Goal: Task Accomplishment & Management: Complete application form

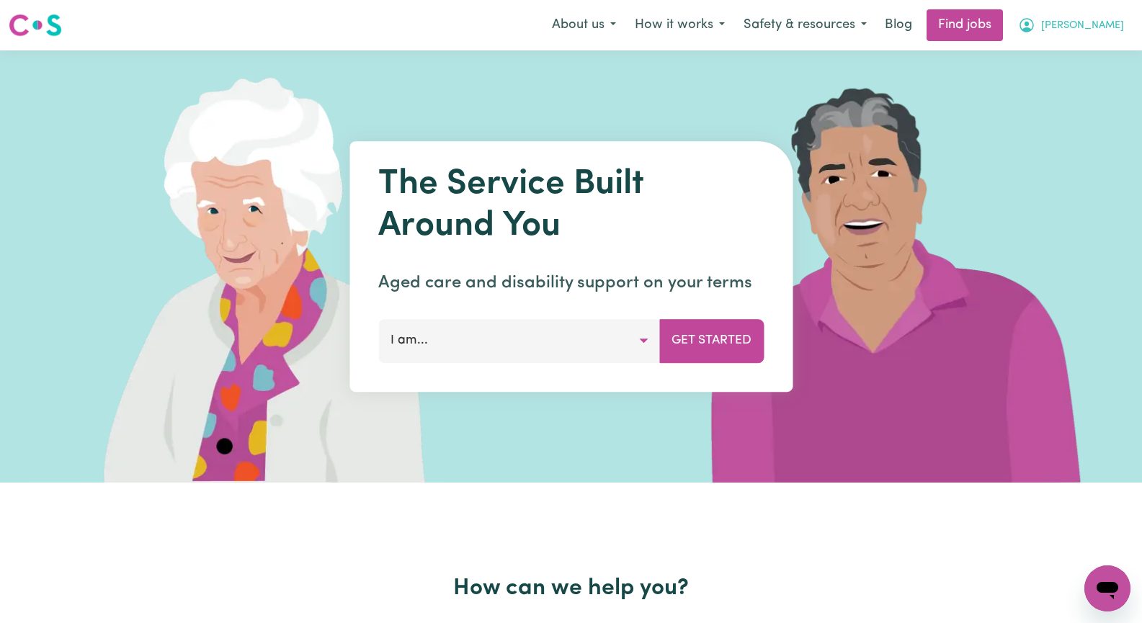
click at [1106, 30] on span "[PERSON_NAME]" at bounding box center [1082, 26] width 83 height 16
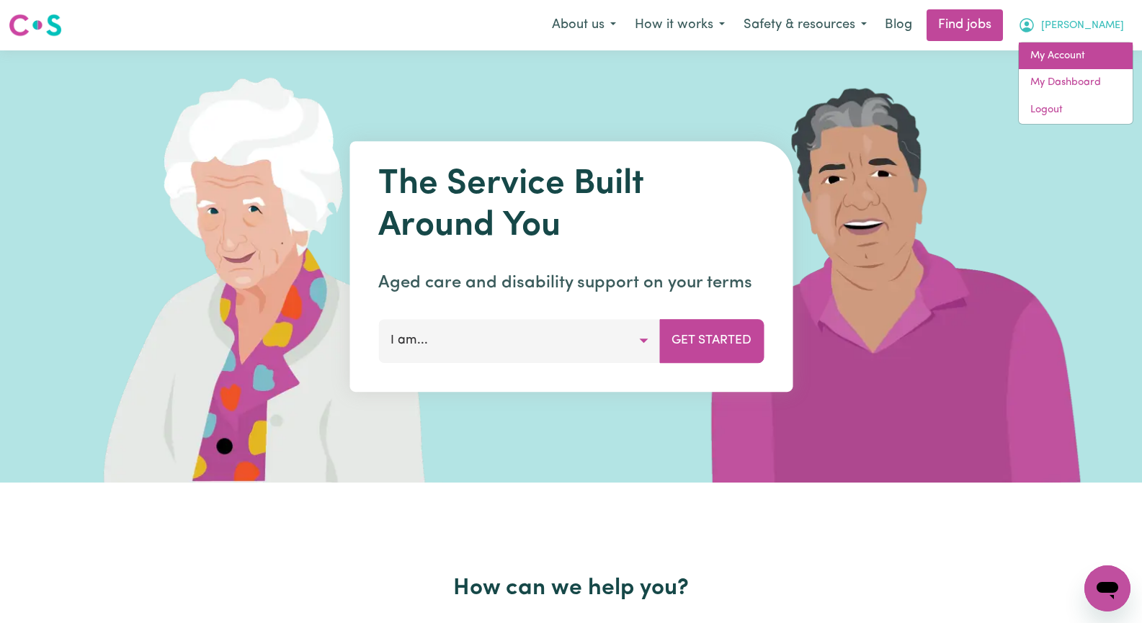
click at [1097, 61] on link "My Account" at bounding box center [1076, 56] width 114 height 27
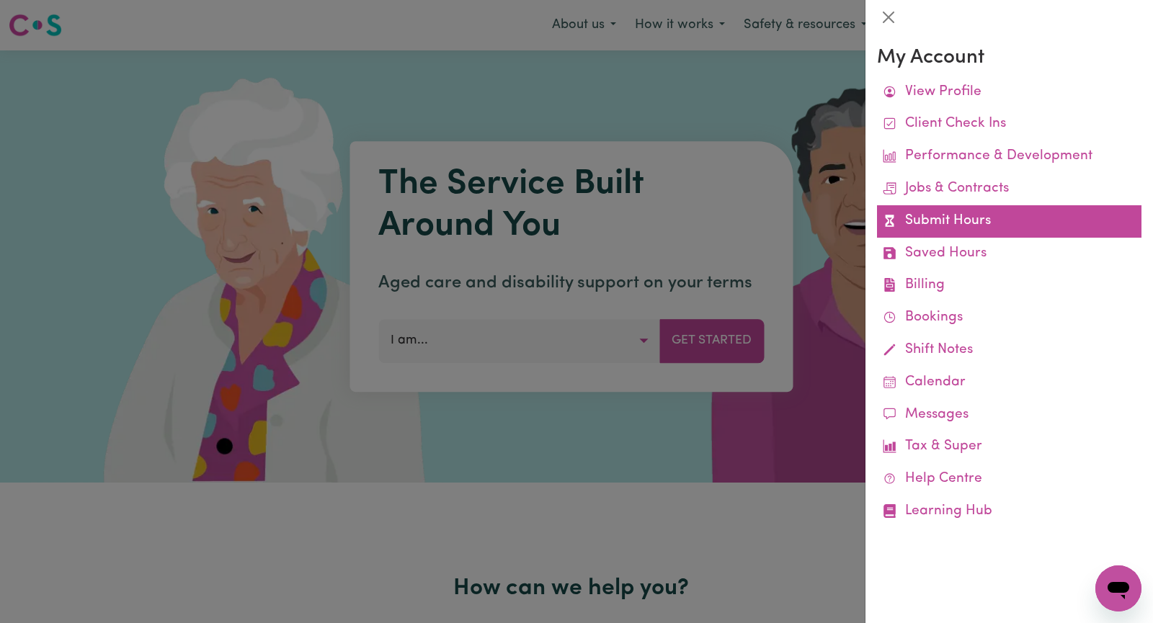
click at [1006, 223] on link "Submit Hours" at bounding box center [1009, 221] width 264 height 32
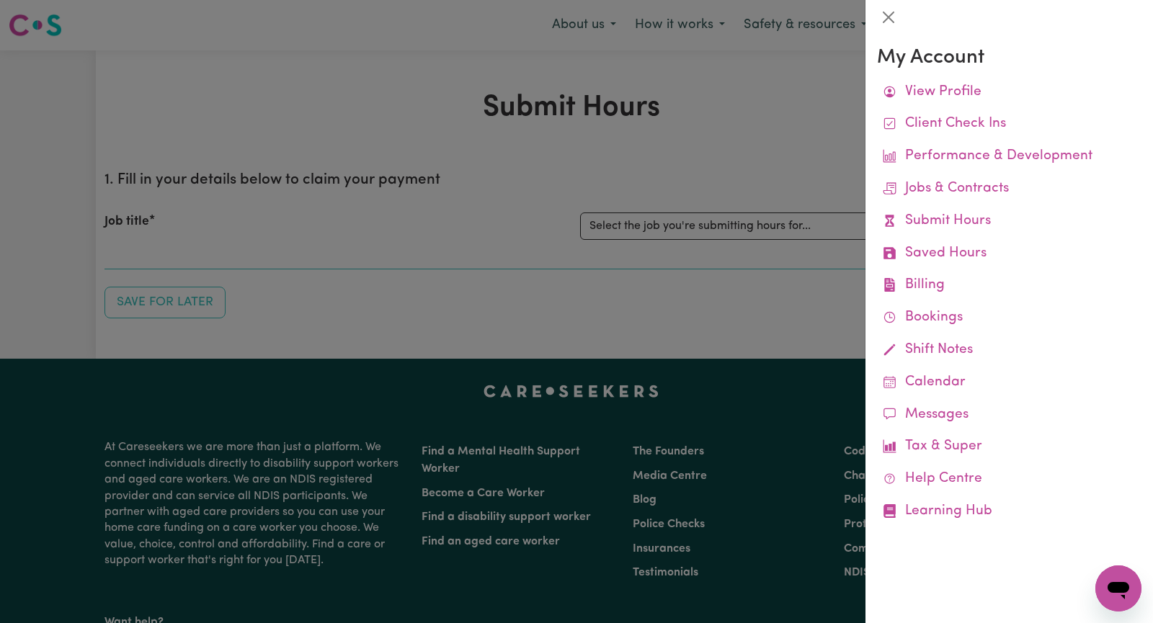
click at [739, 225] on div at bounding box center [576, 311] width 1153 height 623
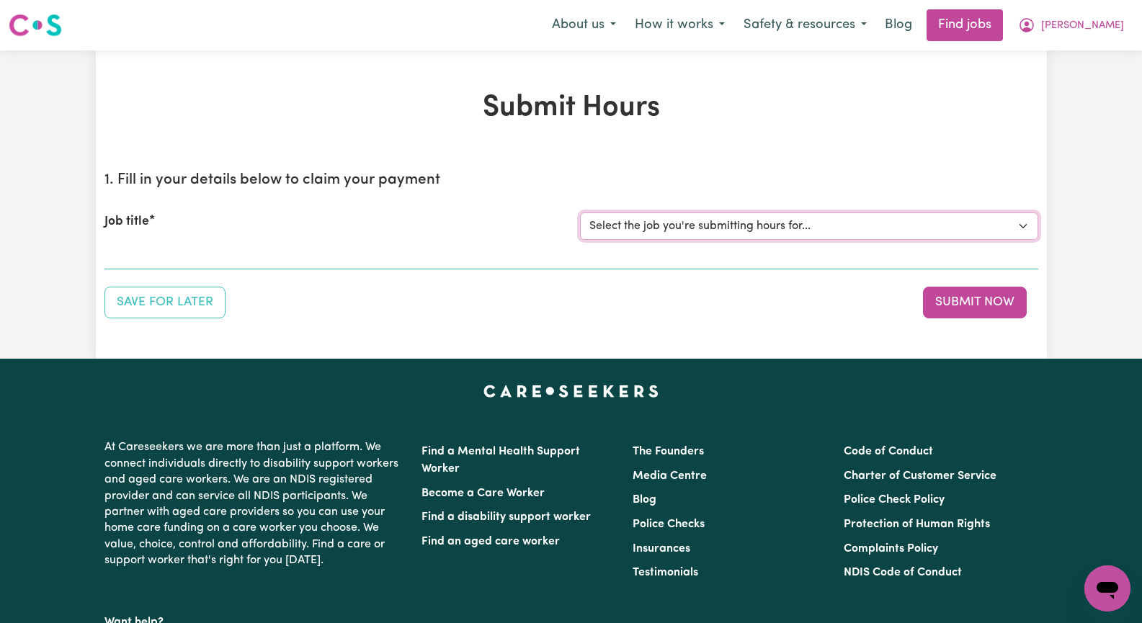
click at [1019, 221] on select "Select the job you're submitting hours for... [Hany Soliman] Seeking Mature, Pr…" at bounding box center [809, 226] width 458 height 27
select select "13452"
click at [580, 213] on select "Select the job you're submitting hours for... [Hany Soliman] Seeking Mature, Pr…" at bounding box center [809, 226] width 458 height 27
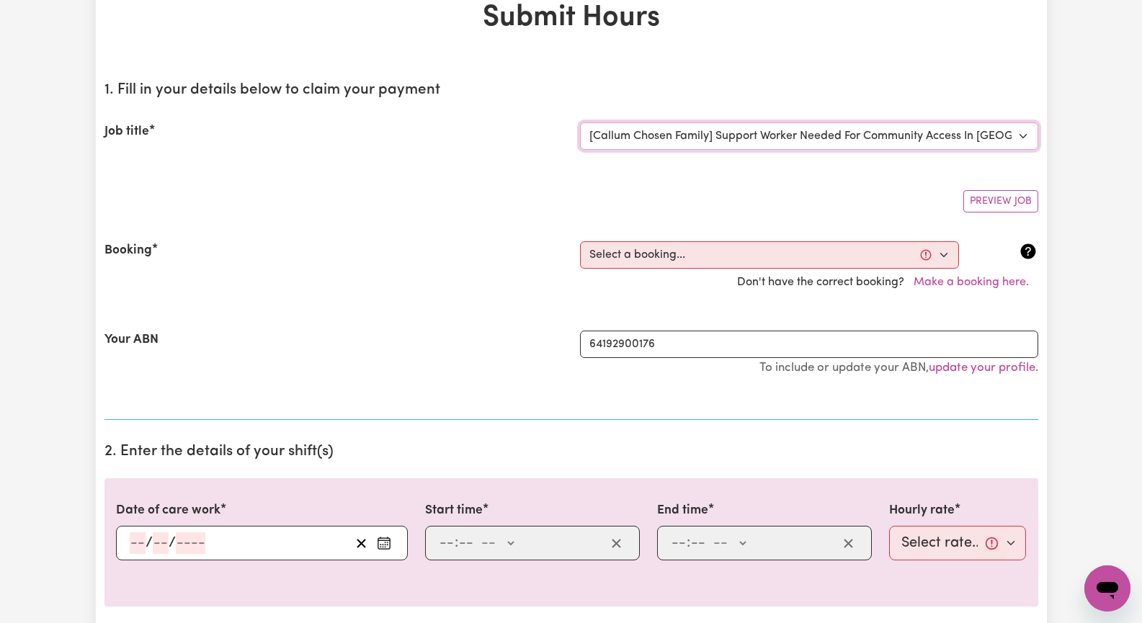
scroll to position [144, 0]
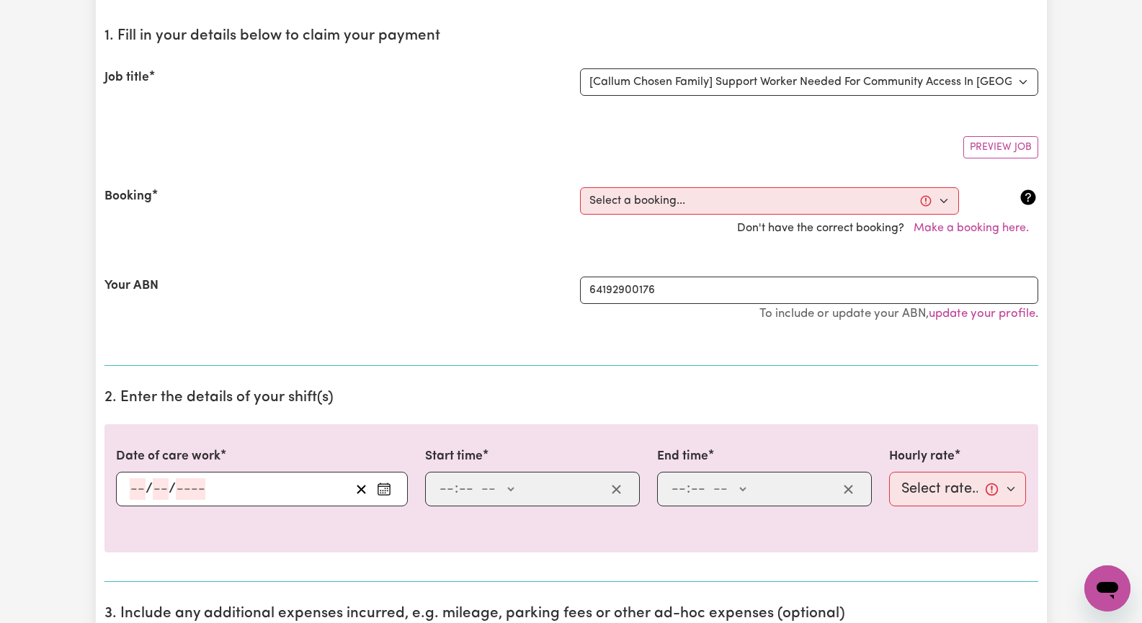
click at [387, 489] on circle "Enter the date of care work" at bounding box center [387, 488] width 1 height 1
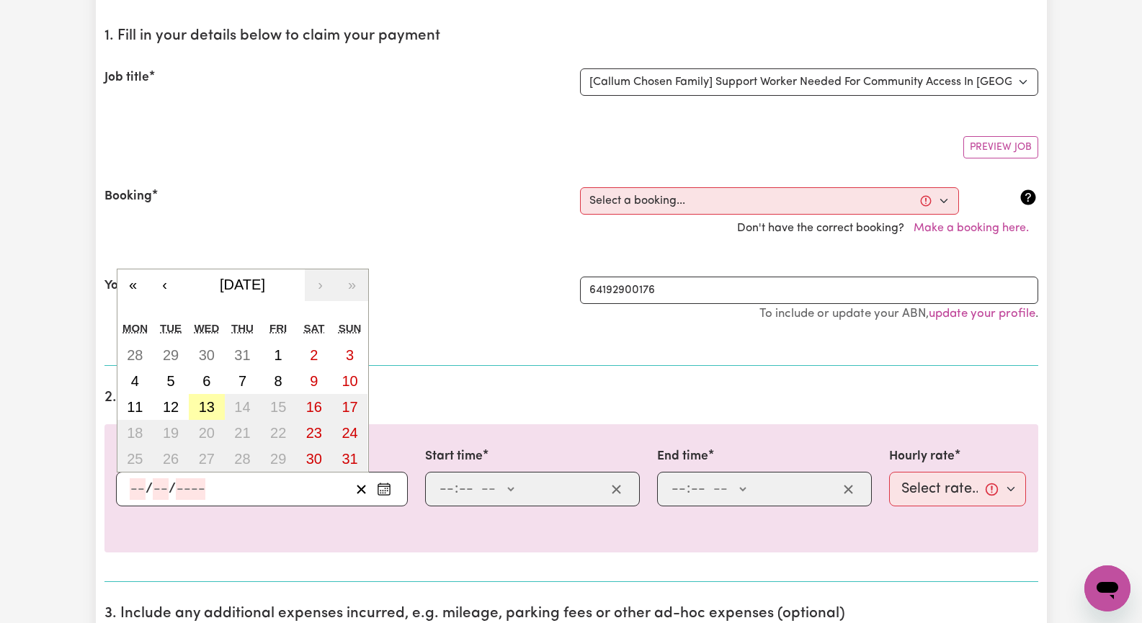
click at [210, 409] on abbr "13" at bounding box center [207, 407] width 16 height 16
type input "2025-08-13"
type input "13"
type input "8"
type input "2025"
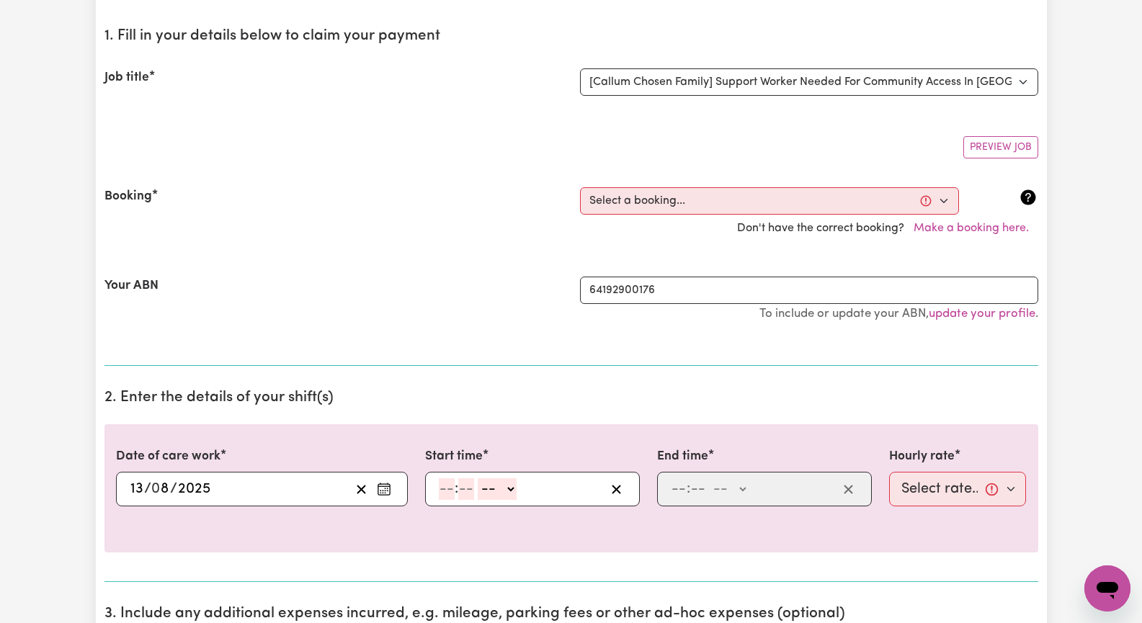
click at [449, 491] on input "number" at bounding box center [447, 489] width 16 height 22
type input "9"
type input "3"
click at [441, 490] on input "9" at bounding box center [444, 489] width 10 height 22
type input "10"
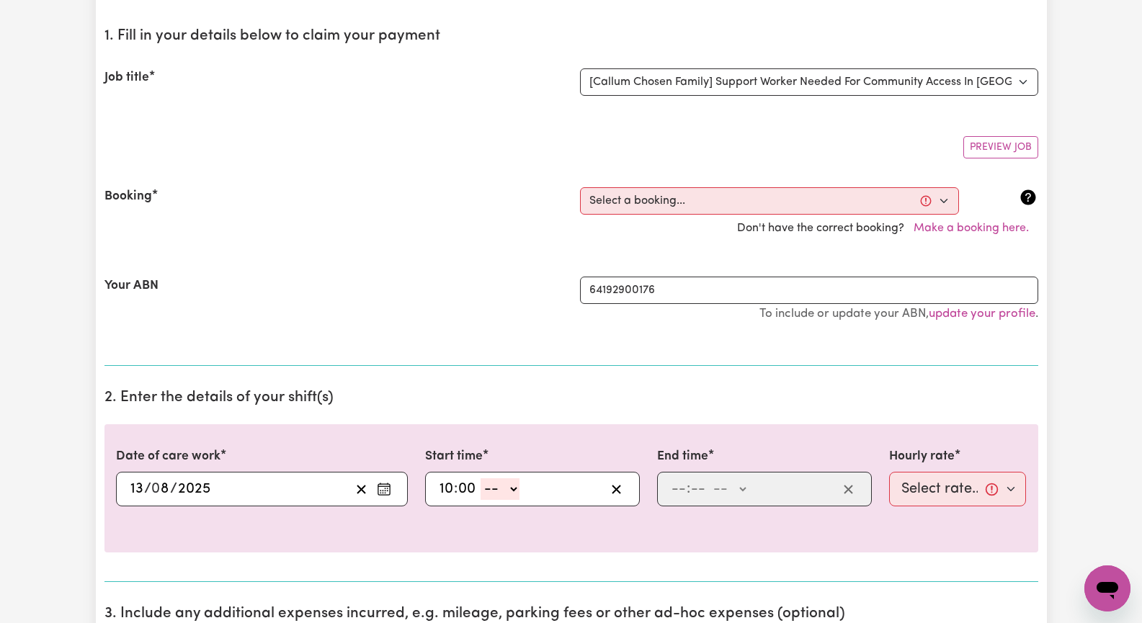
type input "00"
click at [514, 489] on select "-- AM PM" at bounding box center [500, 489] width 39 height 22
select select "am"
click at [481, 478] on select "-- AM PM" at bounding box center [500, 489] width 39 height 22
type input "10:00"
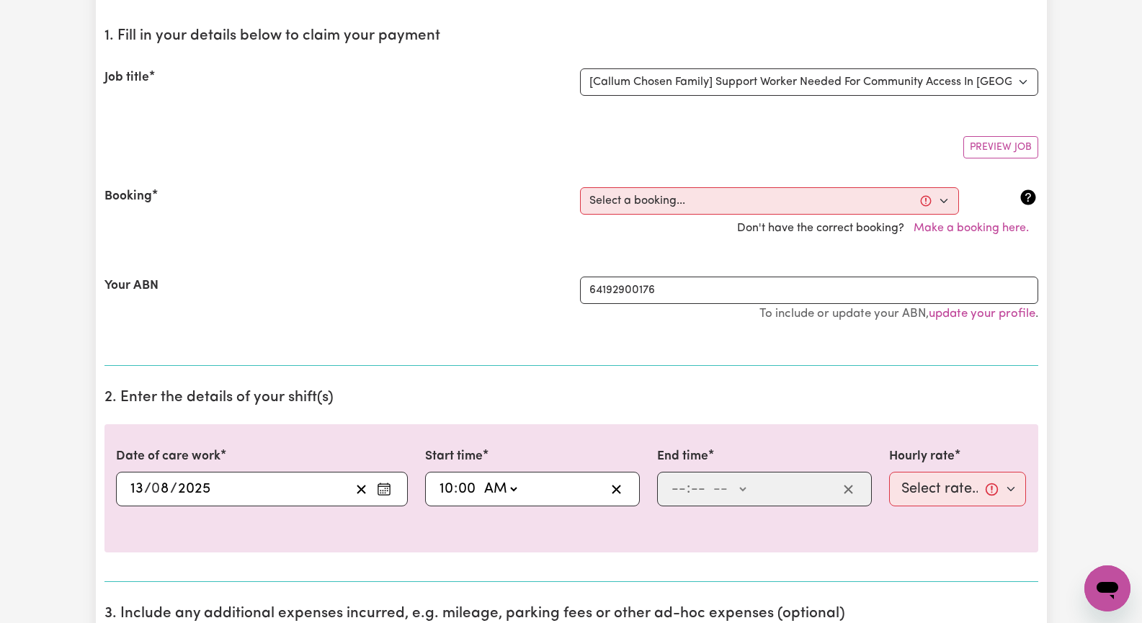
type input "0"
click at [674, 488] on input "number" at bounding box center [679, 489] width 16 height 22
type input "3"
type input "00"
click at [737, 488] on select "-- AM PM" at bounding box center [726, 489] width 39 height 22
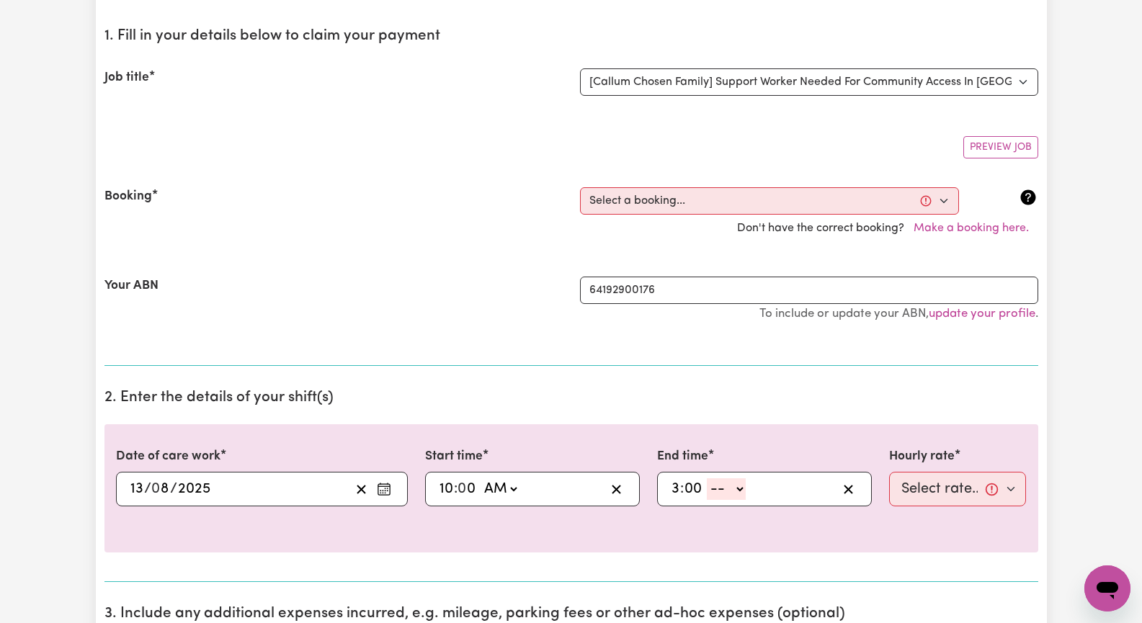
select select "pm"
click at [707, 478] on select "-- AM PM" at bounding box center [726, 489] width 39 height 22
type input "15:00"
type input "0"
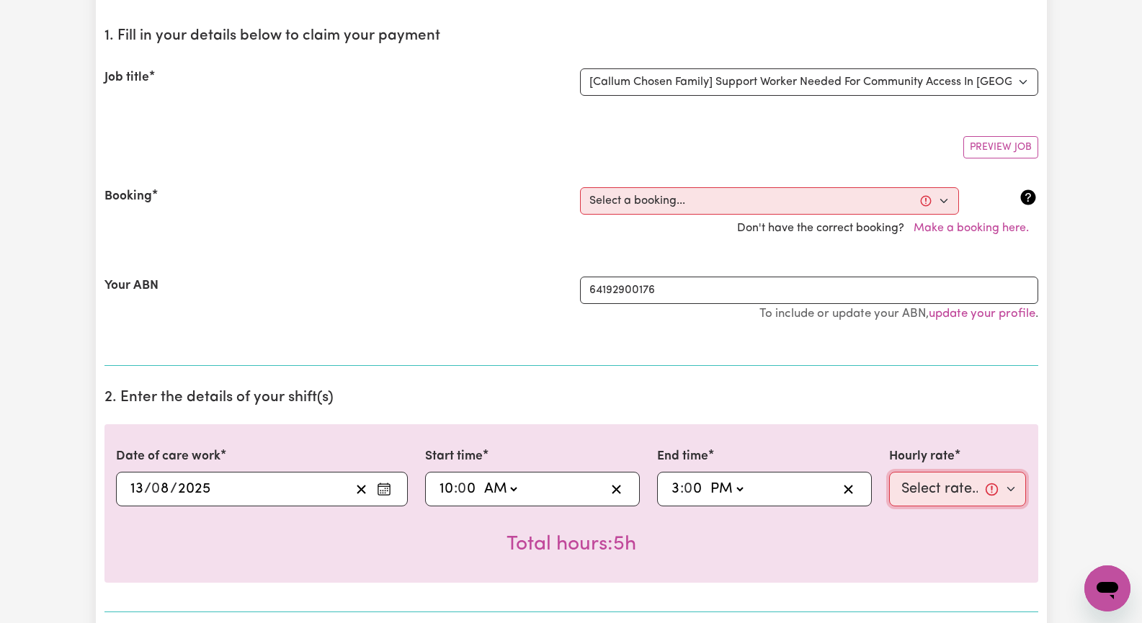
click at [1017, 488] on select "Select rate... $45.00 (Weekday) $65.00 (Saturday)" at bounding box center [958, 489] width 138 height 35
select select "45-Weekday"
click at [889, 472] on select "Select rate... $45.00 (Weekday) $65.00 (Saturday)" at bounding box center [958, 489] width 138 height 35
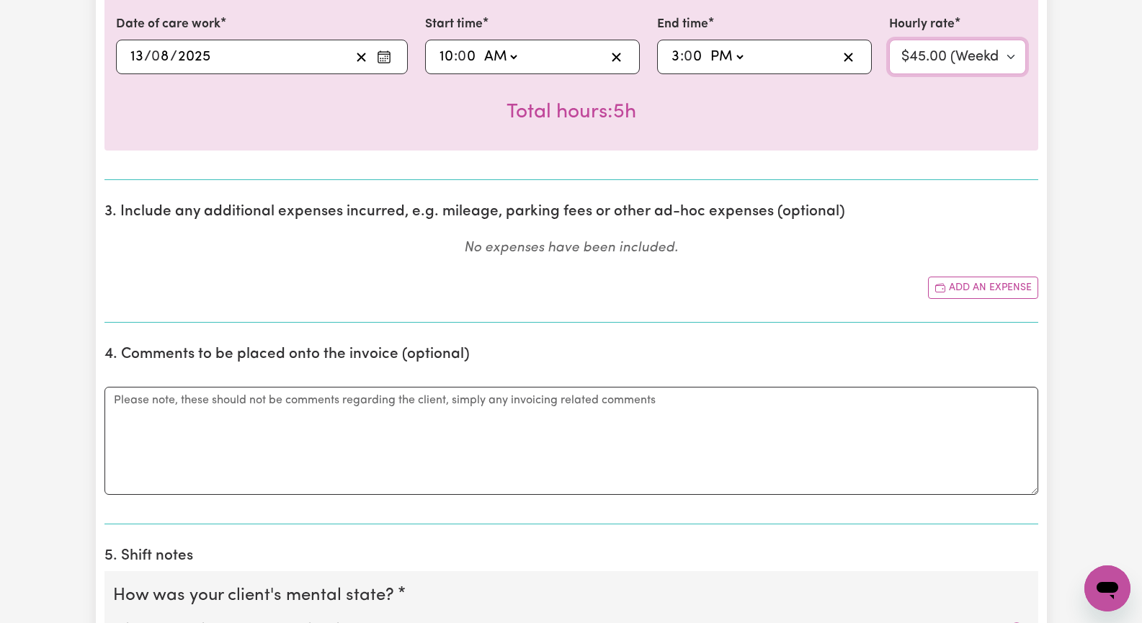
scroll to position [721, 0]
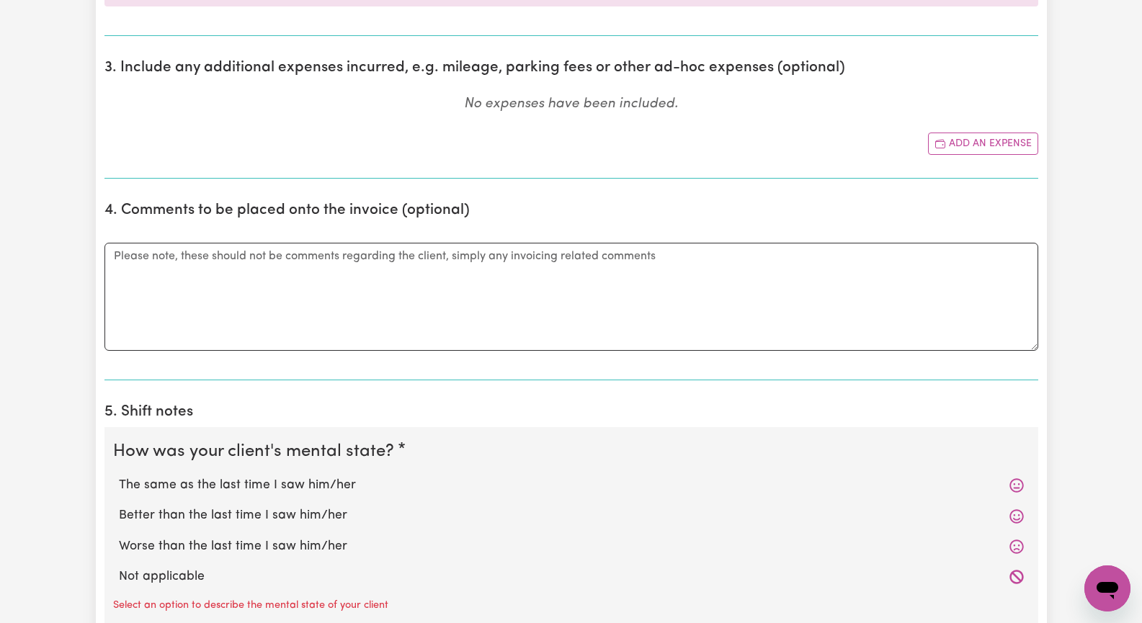
click at [249, 487] on label "The same as the last time I saw him/her" at bounding box center [571, 485] width 905 height 19
click at [119, 476] on input "The same as the last time I saw him/her" at bounding box center [118, 476] width 1 height 1
radio input "true"
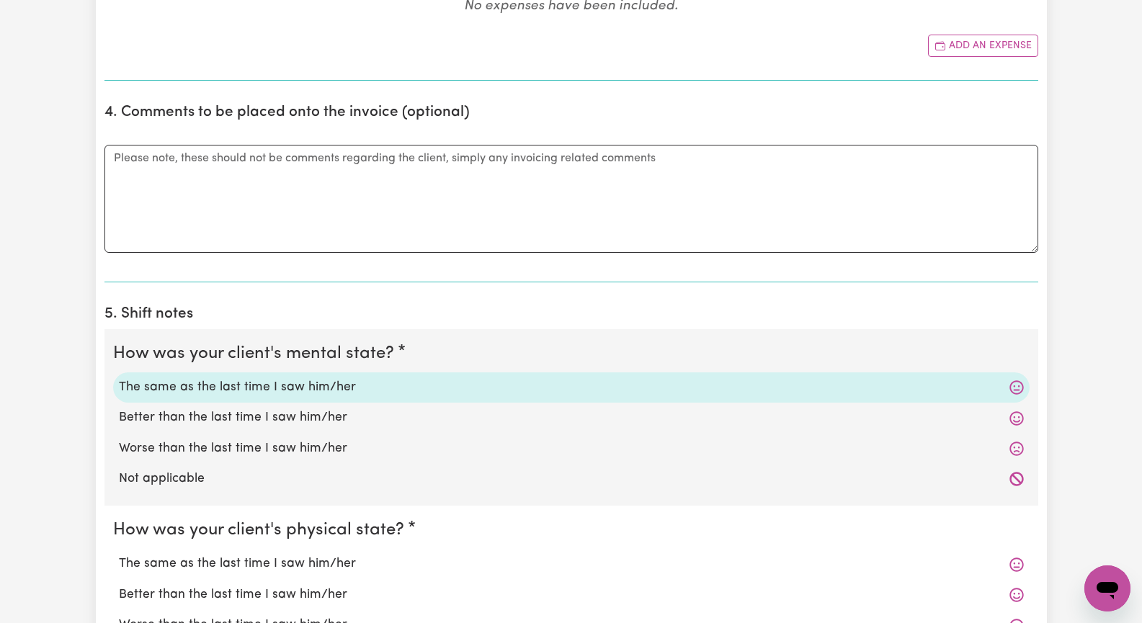
scroll to position [865, 0]
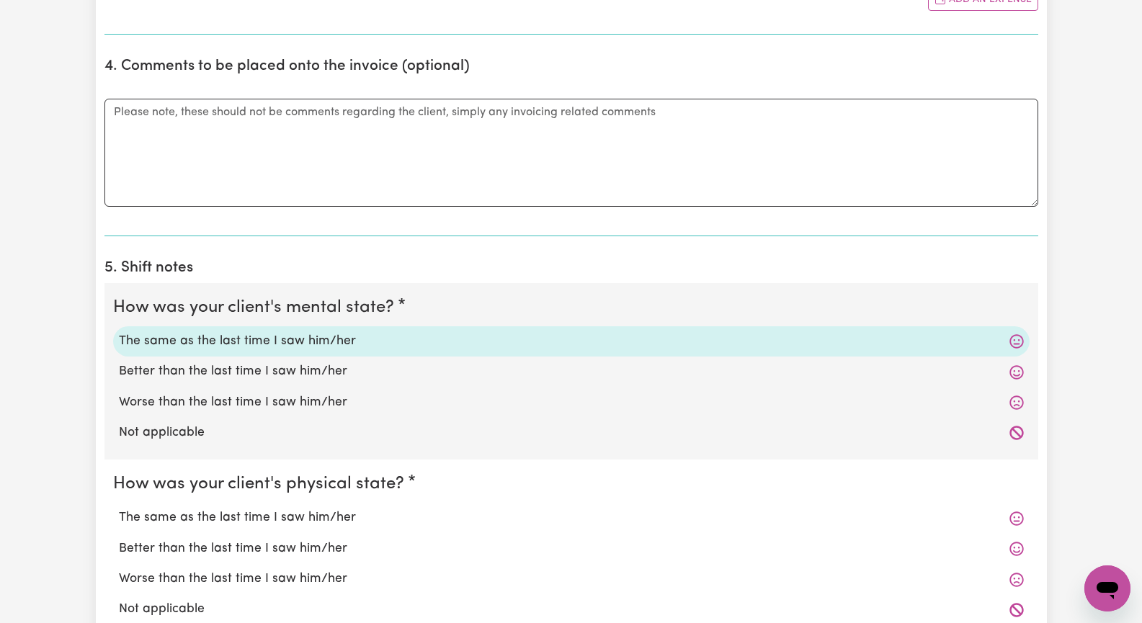
click at [238, 518] on label "The same as the last time I saw him/her" at bounding box center [571, 518] width 905 height 19
click at [119, 509] on input "The same as the last time I saw him/her" at bounding box center [118, 508] width 1 height 1
radio input "true"
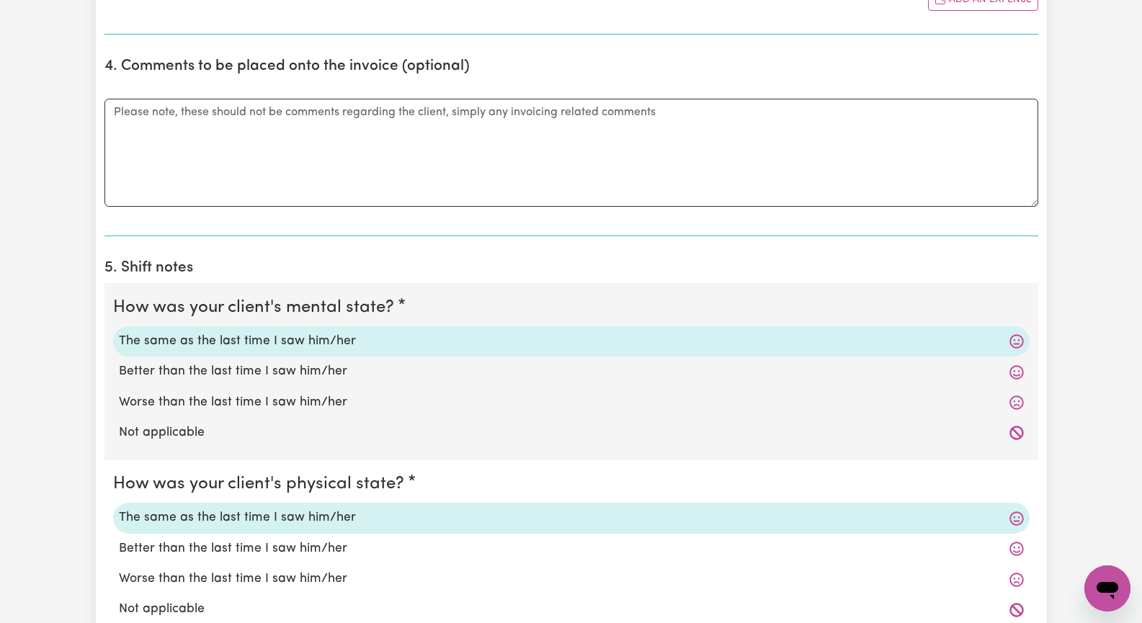
scroll to position [1009, 0]
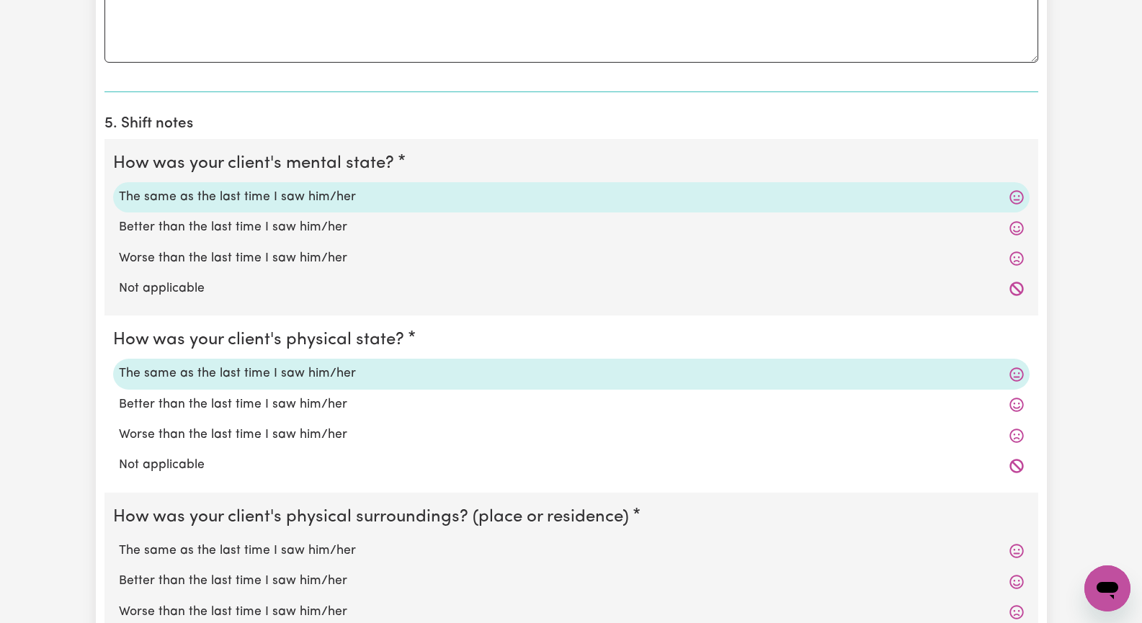
click at [239, 557] on label "The same as the last time I saw him/her" at bounding box center [571, 551] width 905 height 19
click at [119, 542] on input "The same as the last time I saw him/her" at bounding box center [118, 541] width 1 height 1
radio input "true"
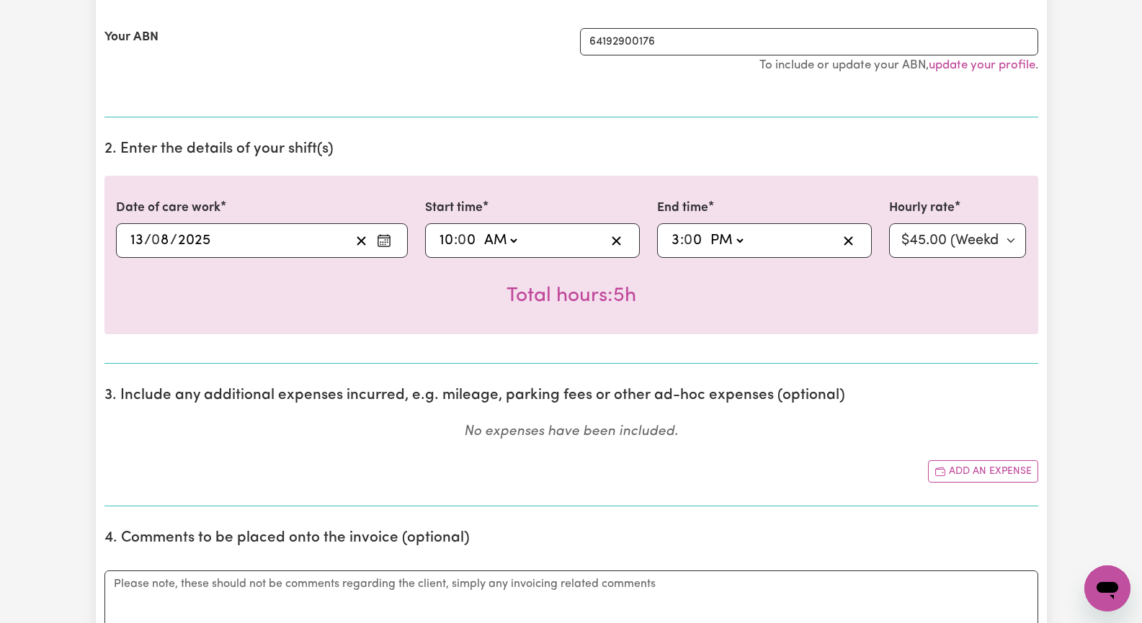
scroll to position [432, 0]
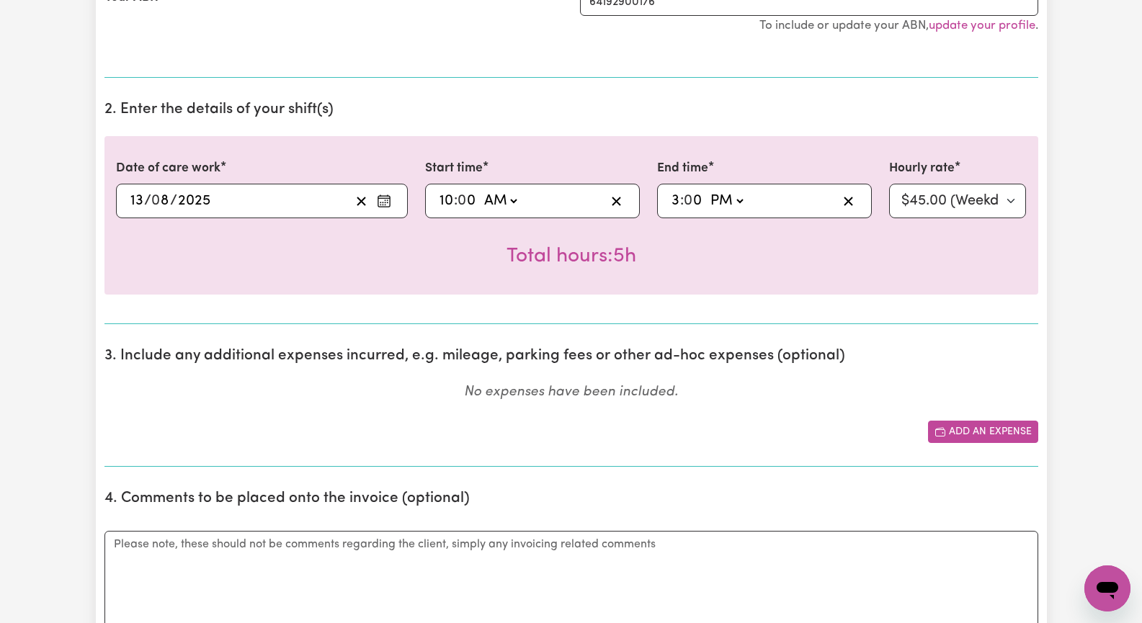
click at [989, 430] on button "Add an expense" at bounding box center [983, 432] width 110 height 22
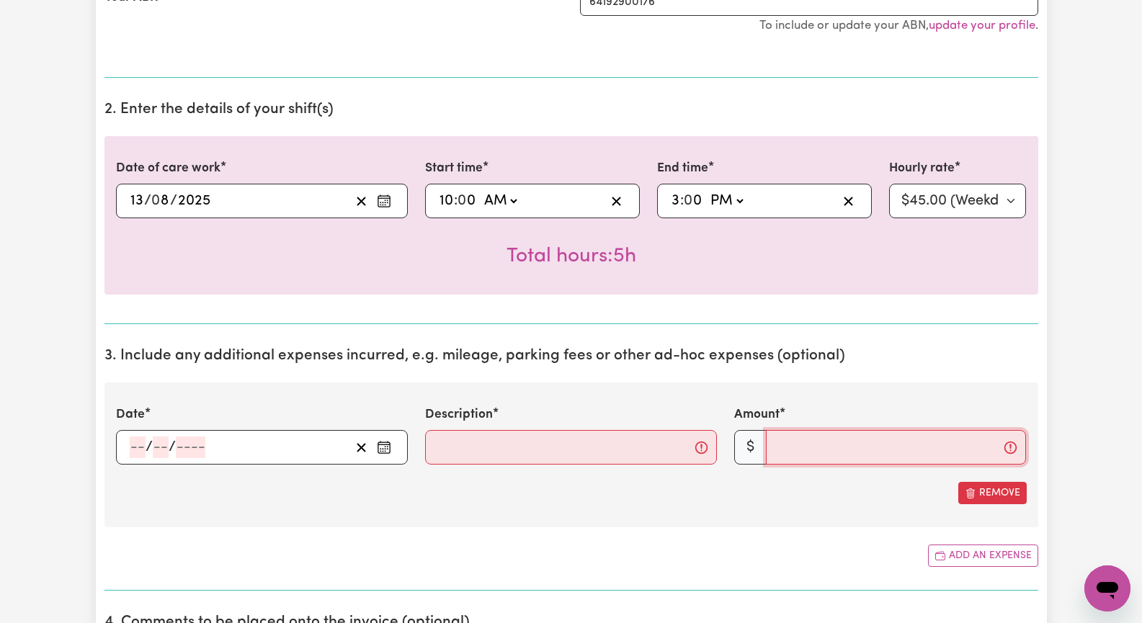
click at [803, 442] on input "Amount" at bounding box center [896, 447] width 260 height 35
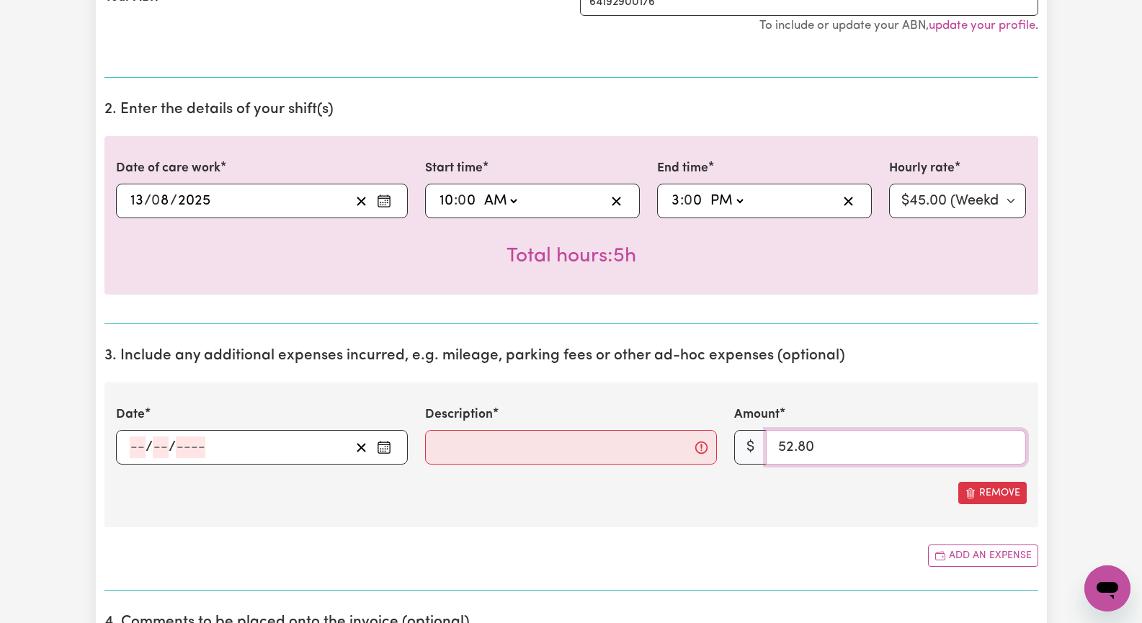
type input "52.80"
click at [565, 450] on input "Description" at bounding box center [571, 447] width 292 height 35
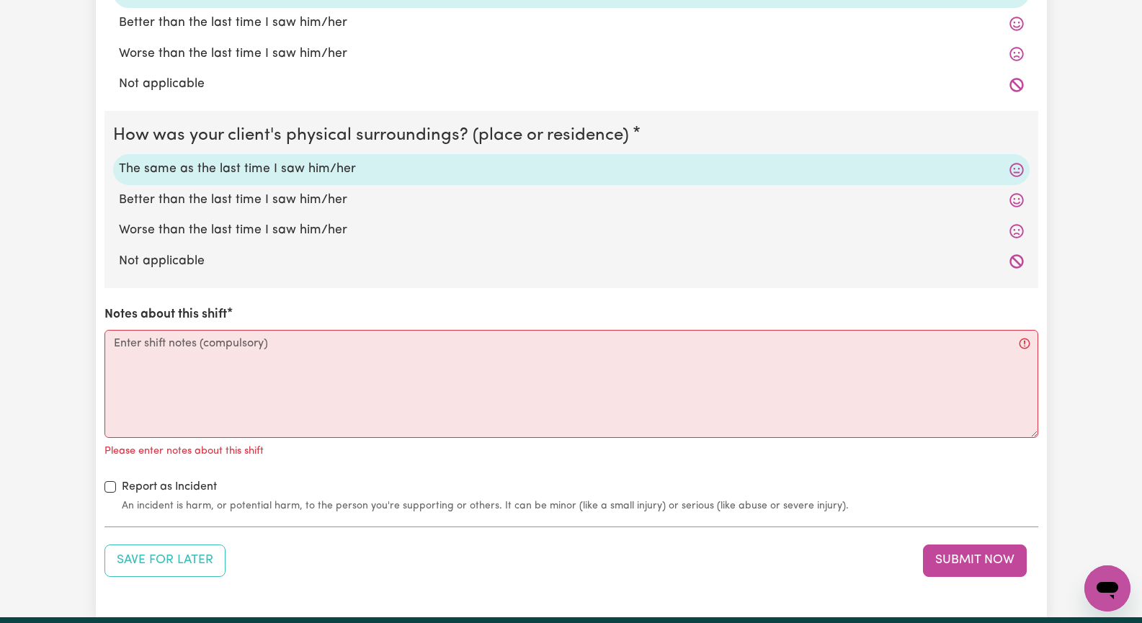
scroll to position [1585, 0]
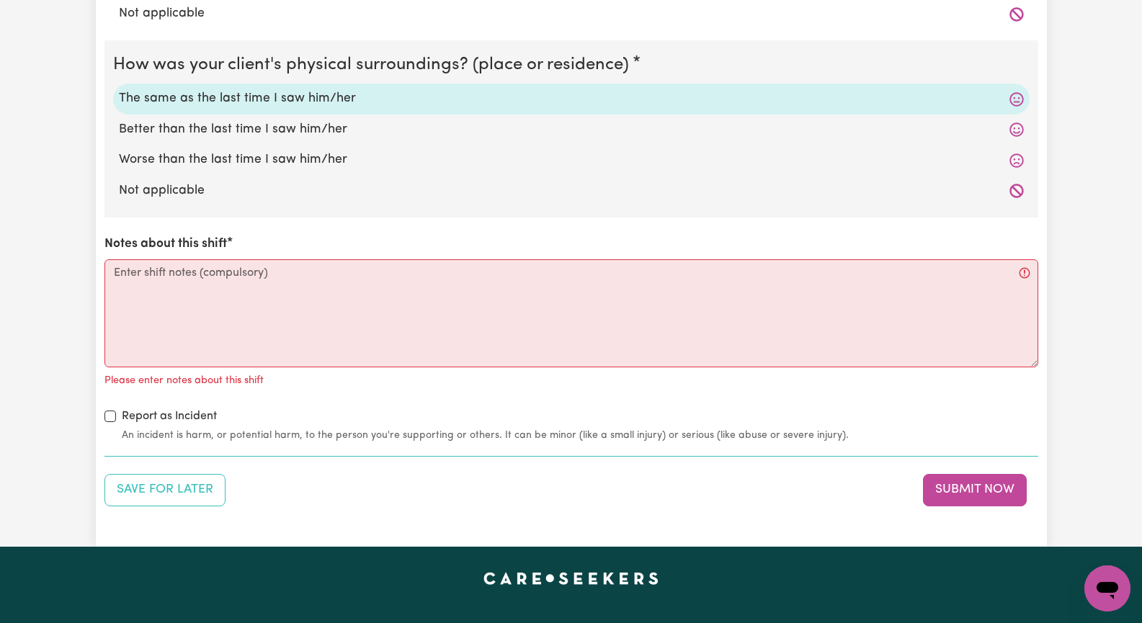
type input ".88 c x 60 km"
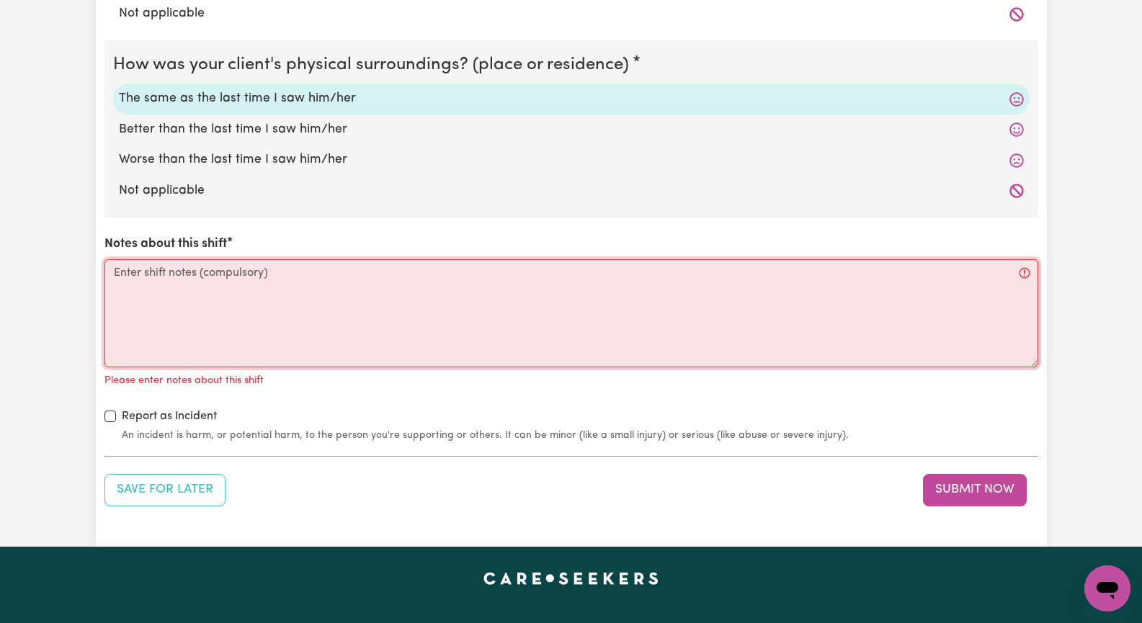
click at [238, 305] on textarea "Notes about this shift" at bounding box center [571, 313] width 934 height 108
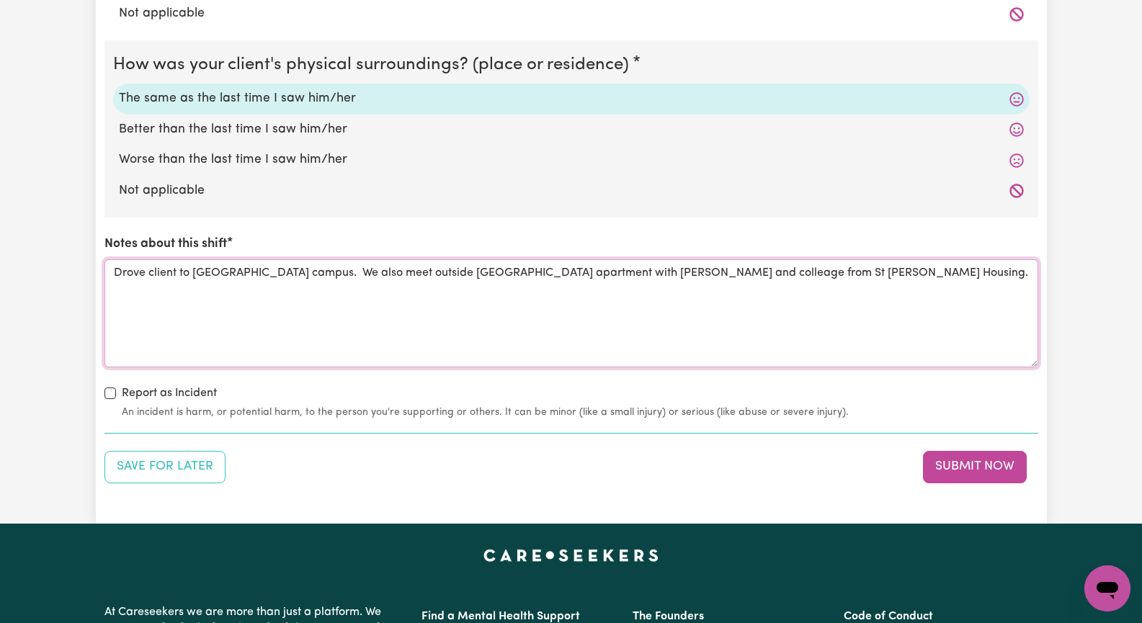
click at [661, 275] on textarea "Drove client to uni campus. We also meet outside Callum apartment with Nick S a…" at bounding box center [571, 313] width 934 height 108
click at [797, 280] on textarea "Drove client to uni campus. We also meet outside Callum apartment with Nick S a…" at bounding box center [571, 313] width 934 height 108
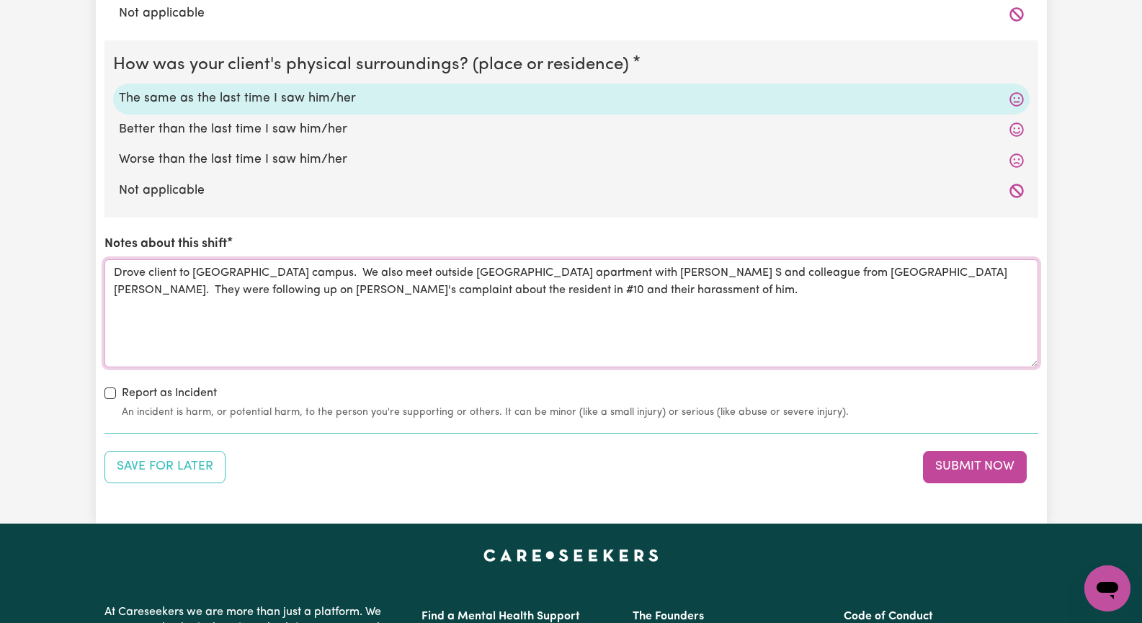
click at [390, 290] on textarea "Drove client to uni campus. We also meet outside Callum apartment with Nick S a…" at bounding box center [571, 313] width 934 height 108
click at [961, 276] on textarea "Drove client to uni campus. We also meet outside Callum apartment with Nick S a…" at bounding box center [571, 313] width 934 height 108
drag, startPoint x: 209, startPoint y: 275, endPoint x: 285, endPoint y: 259, distance: 77.3
click at [209, 273] on textarea "Drove client to uni campus. We also meet outside Callum apartment with Nick S a…" at bounding box center [571, 313] width 934 height 108
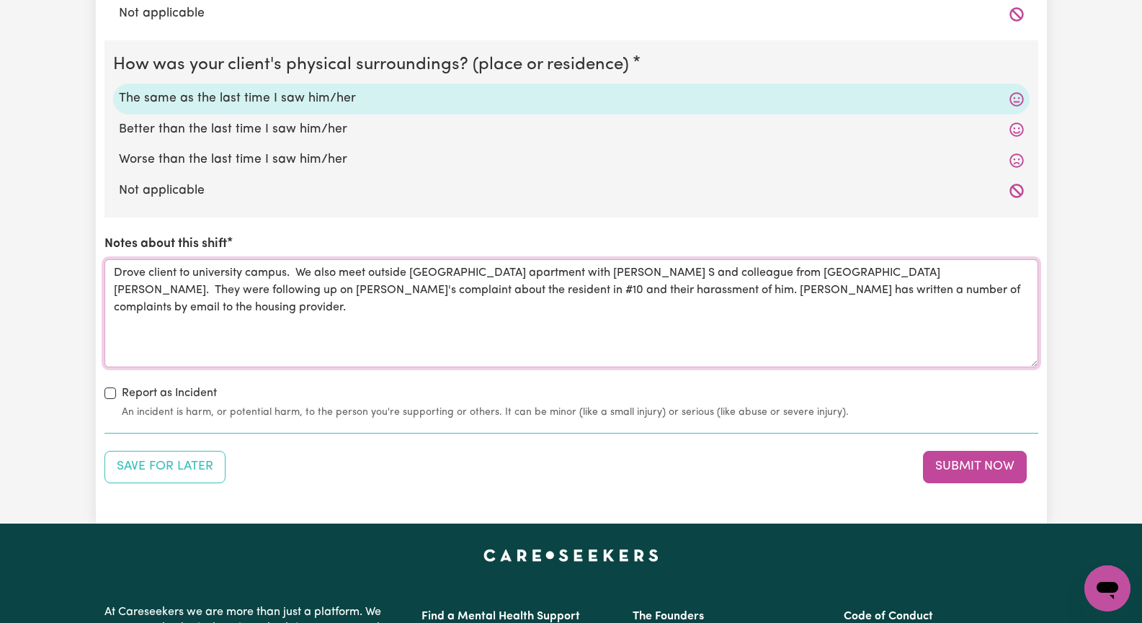
click at [445, 274] on textarea "Drove client to university campus. We also meet outside Callum apartment with N…" at bounding box center [571, 313] width 934 height 108
click at [875, 290] on textarea "Drove client to university campus. We also meet outside Callum's apartment with…" at bounding box center [571, 313] width 934 height 108
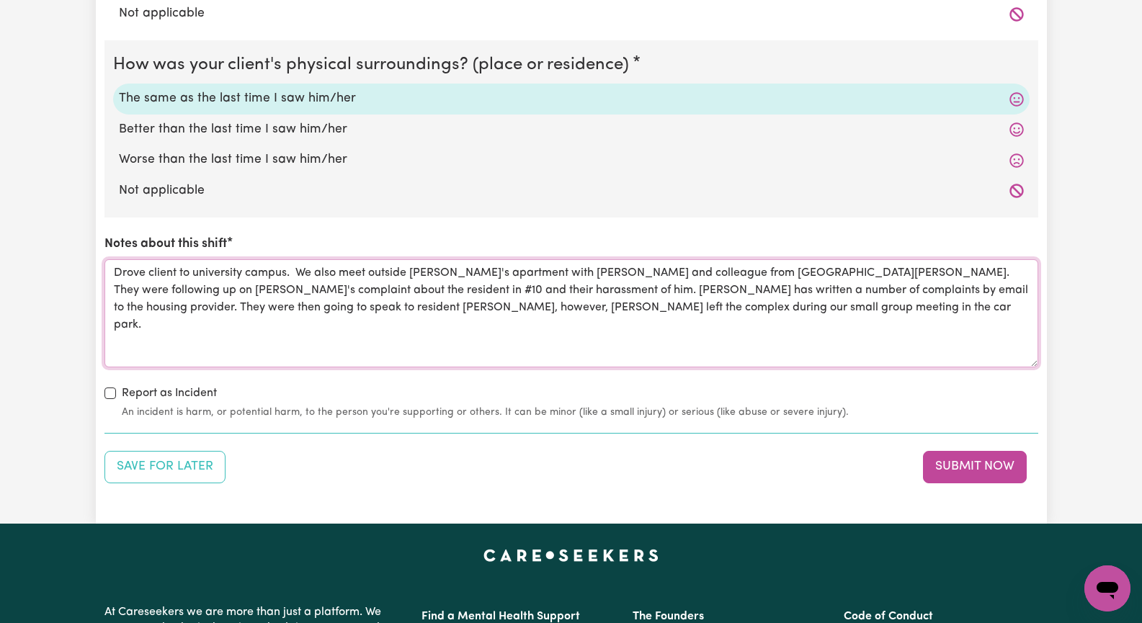
drag, startPoint x: 291, startPoint y: 276, endPoint x: 117, endPoint y: 276, distance: 174.4
click at [114, 278] on textarea "Drove client to university campus. We also meet outside Callum's apartment with…" at bounding box center [571, 313] width 934 height 108
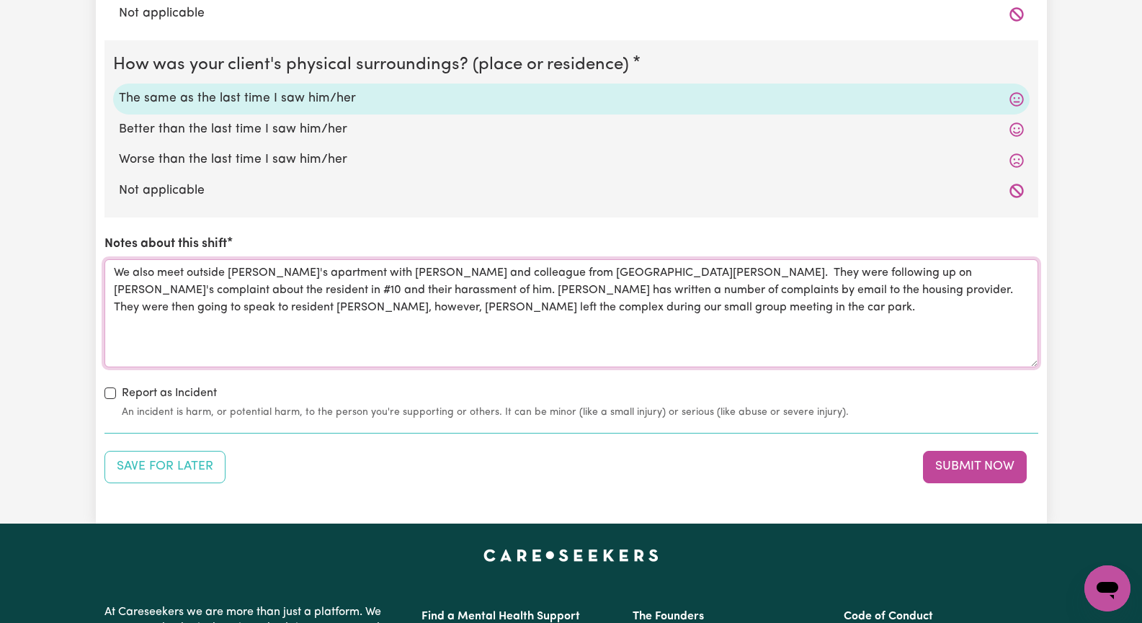
click at [461, 314] on textarea "We also meet outside Callum's apartment with Nick S and colleague from St Georg…" at bounding box center [571, 313] width 934 height 108
paste textarea "Drove client to university campus."
click at [419, 311] on textarea "We also meet outside Callum's apartment with Nick S and colleague from St Georg…" at bounding box center [571, 313] width 934 height 108
click at [514, 310] on textarea "We also meet outside Callum's apartment with Nick S and colleague from St Georg…" at bounding box center [571, 313] width 934 height 108
click at [537, 310] on textarea "We also meet outside Callum's apartment with Nick S and colleague from St Georg…" at bounding box center [571, 313] width 934 height 108
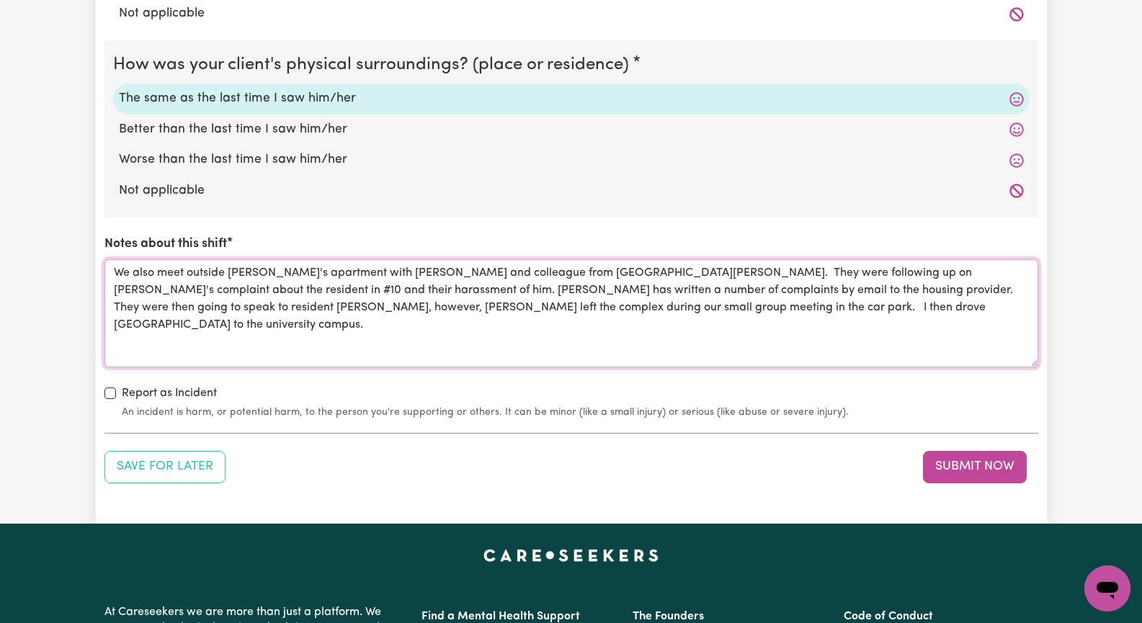
click at [674, 308] on textarea "We also meet outside Callum's apartment with Nick S and colleague from St Georg…" at bounding box center [571, 313] width 934 height 108
click at [159, 275] on textarea "We also meet outside Callum's apartment with Nick S and colleague from St Georg…" at bounding box center [571, 313] width 934 height 108
click at [577, 274] on textarea "We meet outside Callum's apartment with Nick S and colleague from St George Hou…" at bounding box center [571, 313] width 934 height 108
click at [340, 293] on textarea "We meet outside Callum's apartment with Nick S and colleague from St George Hou…" at bounding box center [571, 313] width 934 height 108
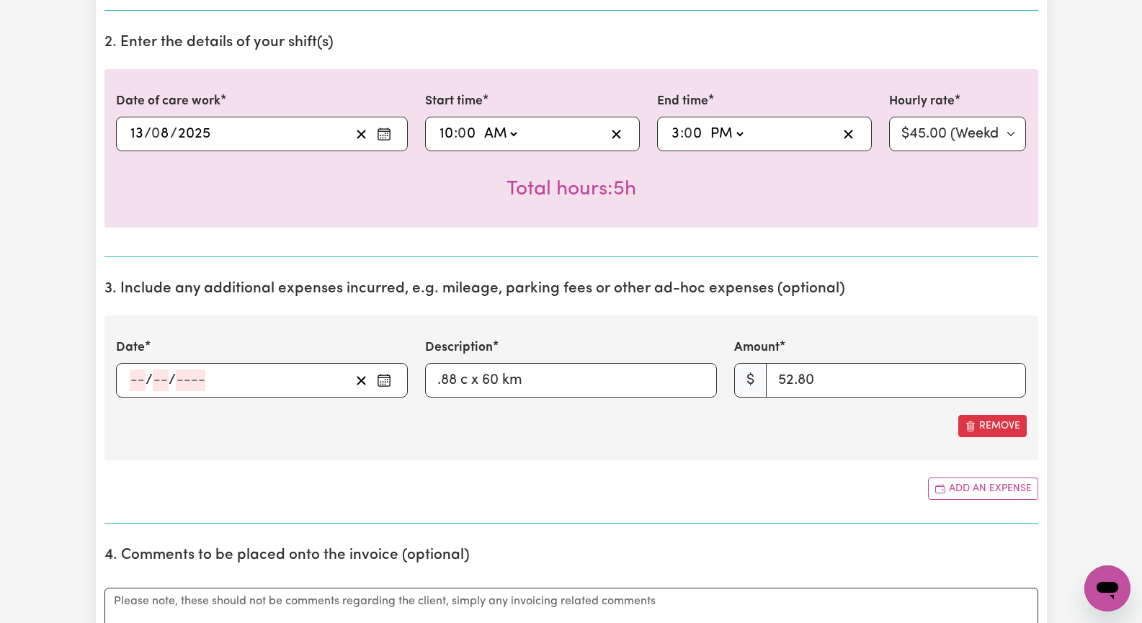
scroll to position [360, 0]
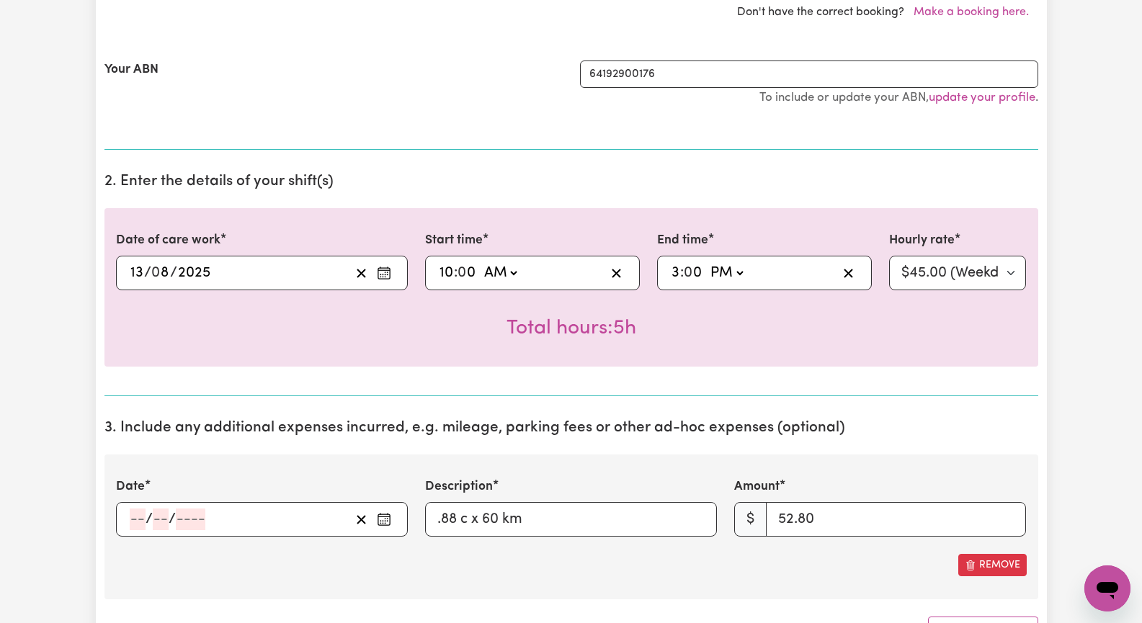
type textarea "We meet outside Callum's apartment with Nick S and colleague from St George Hou…"
click at [386, 520] on icon "Enter the date of expense" at bounding box center [384, 519] width 14 height 14
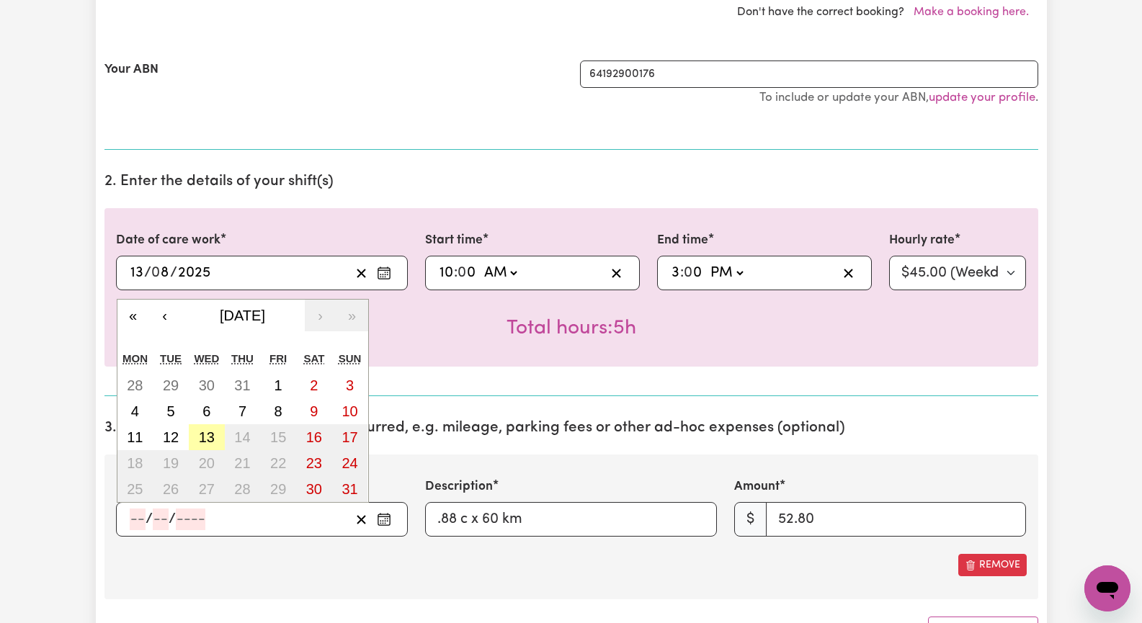
click at [207, 440] on abbr "13" at bounding box center [207, 437] width 16 height 16
type input "2025-08-13"
type input "13"
type input "8"
type input "2025"
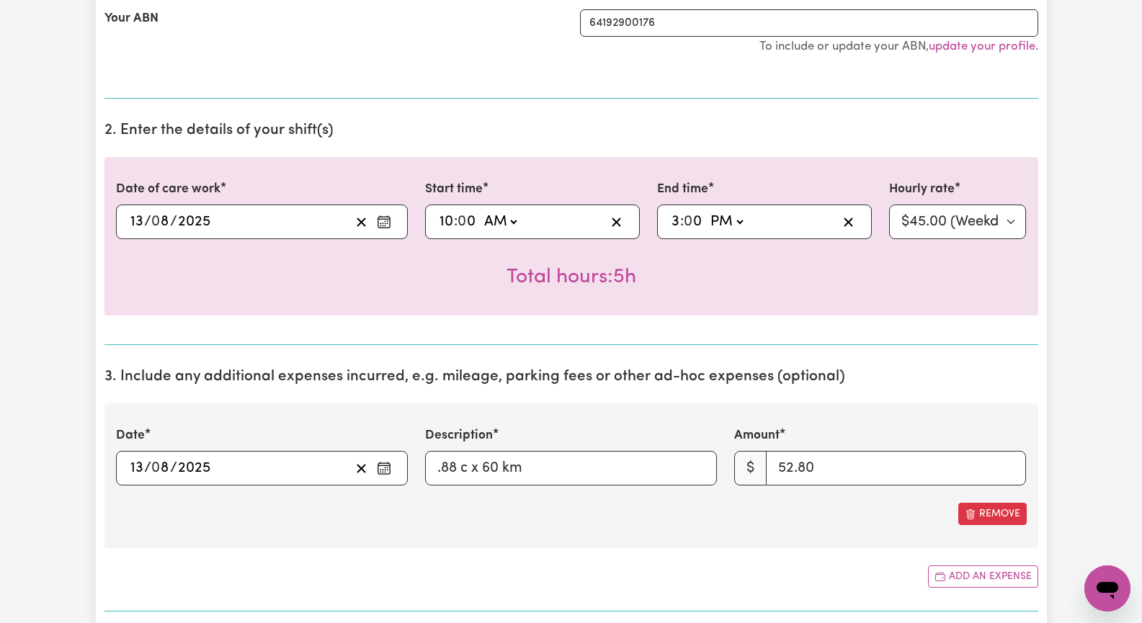
scroll to position [144, 0]
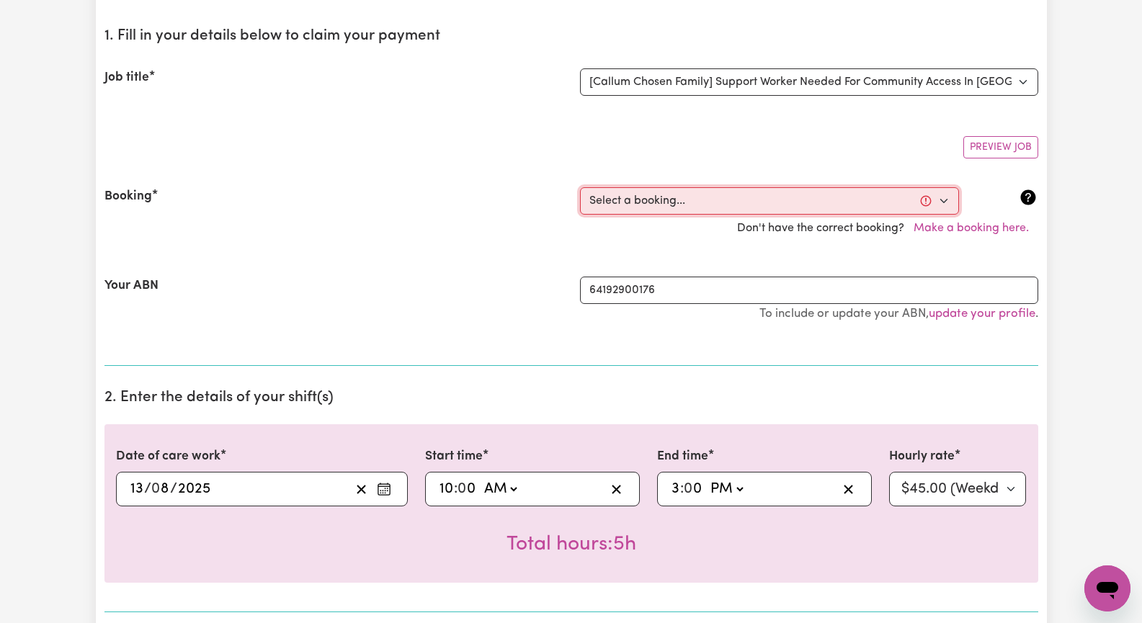
click at [941, 198] on select "Select a booking... Wed, July 16, 2025 - 10:00am to 03:00pm (ONE-OFF) Wed, July…" at bounding box center [769, 200] width 379 height 27
select select "334862"
click at [580, 187] on select "Select a booking... Wed, July 16, 2025 - 10:00am to 03:00pm (ONE-OFF) Wed, July…" at bounding box center [769, 200] width 379 height 27
select select "pm"
select select "45-Weekday"
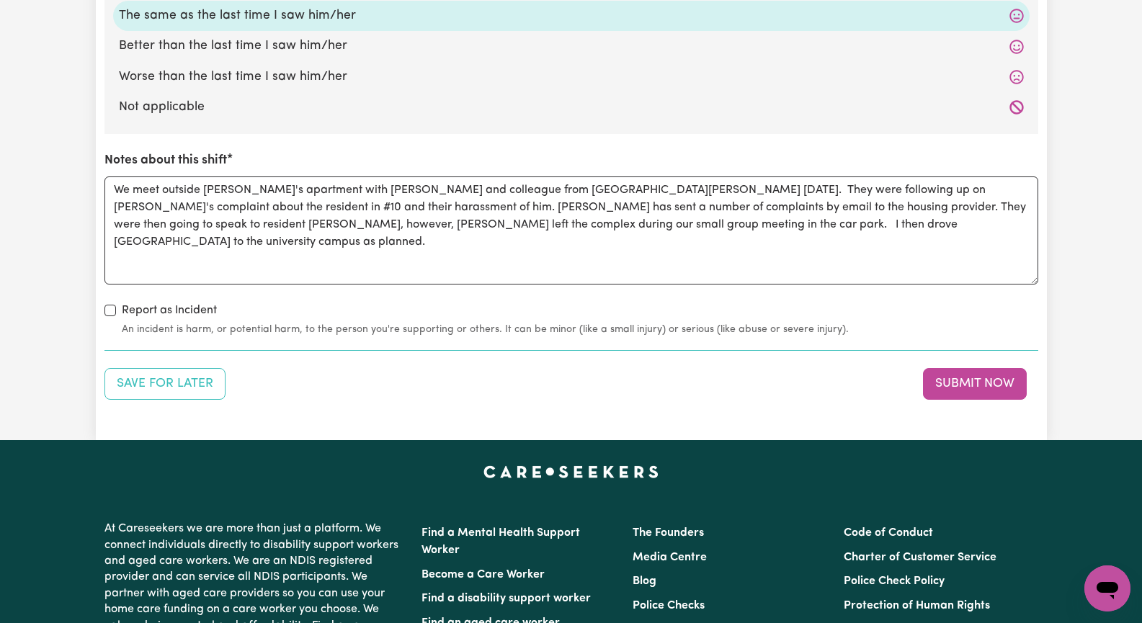
scroll to position [1873, 0]
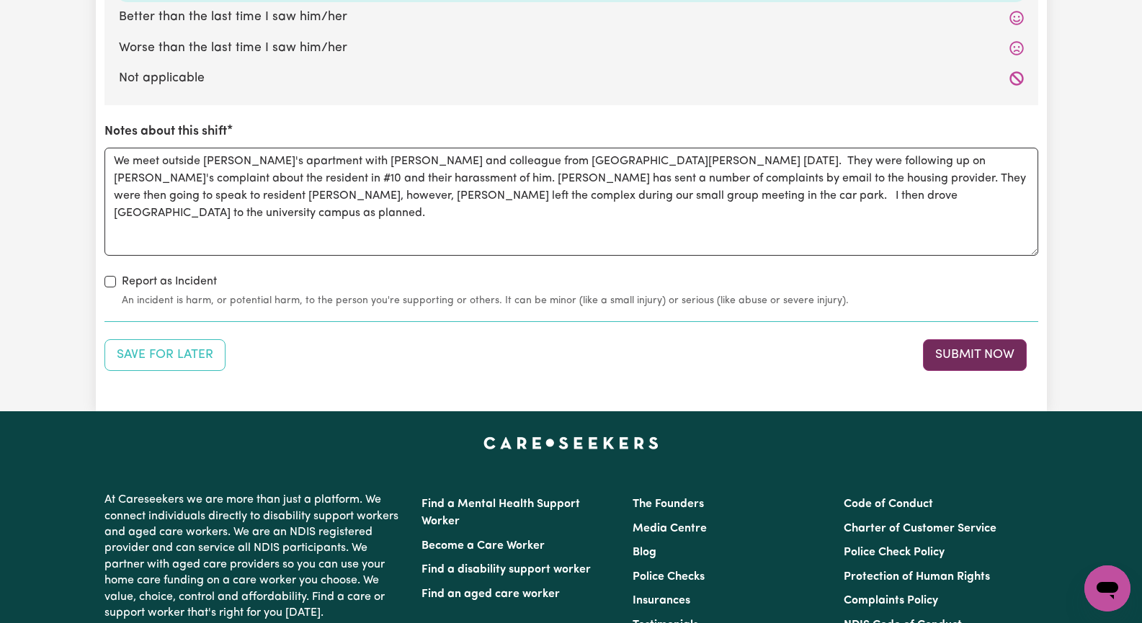
click at [964, 358] on button "Submit Now" at bounding box center [975, 355] width 104 height 32
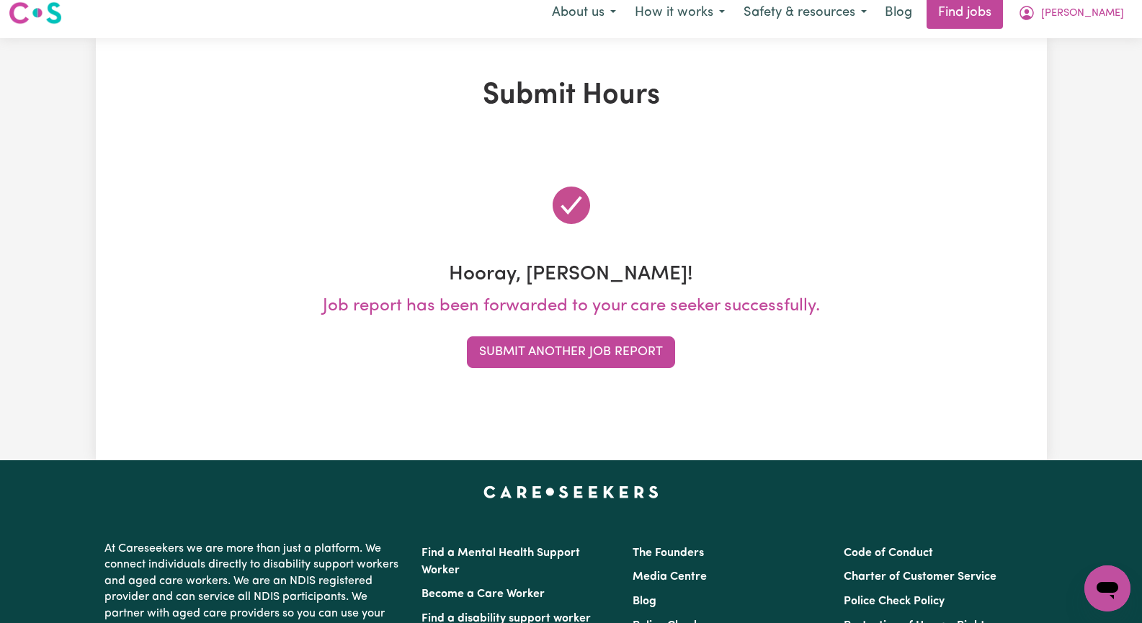
scroll to position [0, 0]
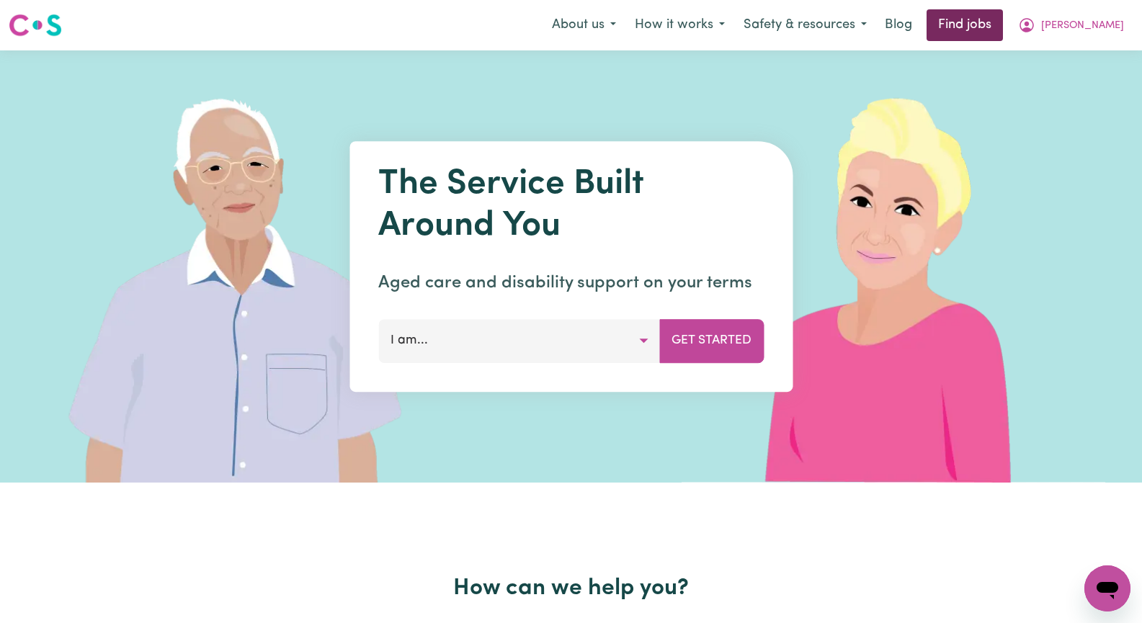
click at [1003, 27] on link "Find jobs" at bounding box center [965, 25] width 76 height 32
